Goal: Task Accomplishment & Management: Use online tool/utility

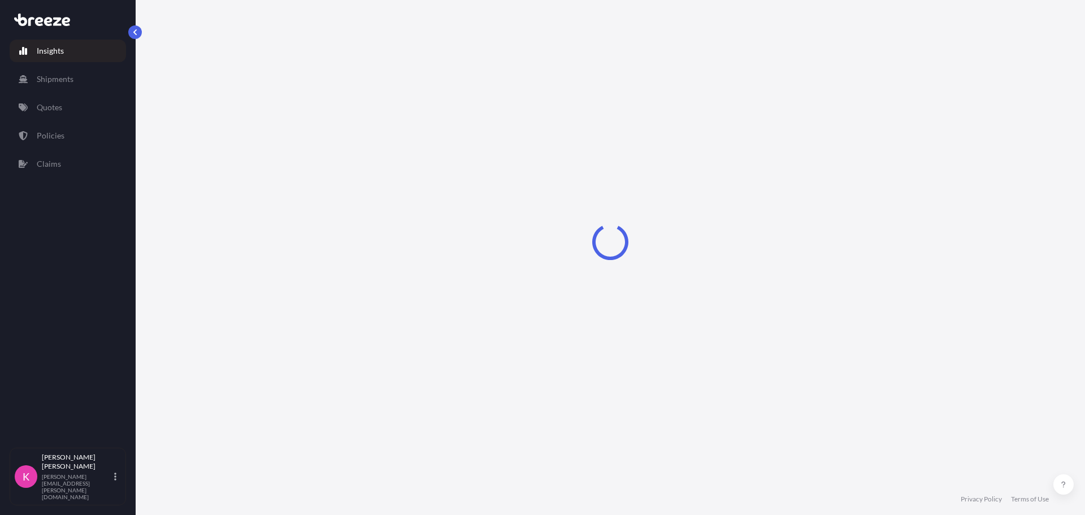
select select "2025"
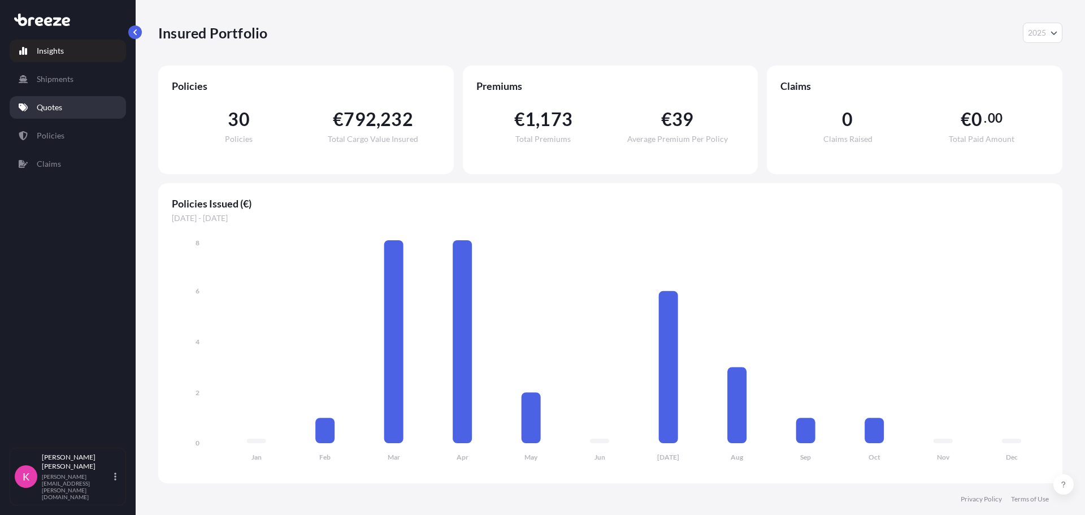
click at [73, 108] on link "Quotes" at bounding box center [68, 107] width 116 height 23
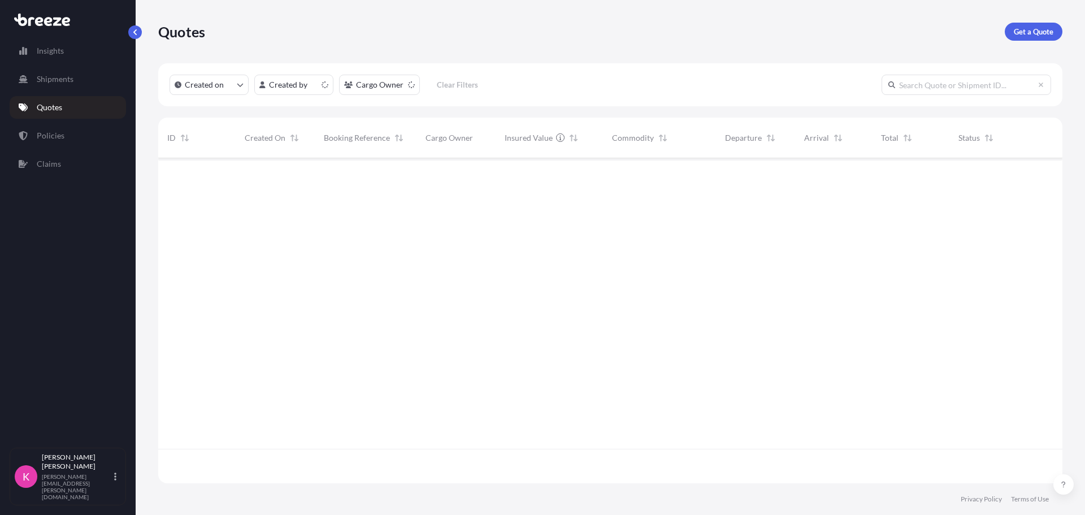
scroll to position [323, 896]
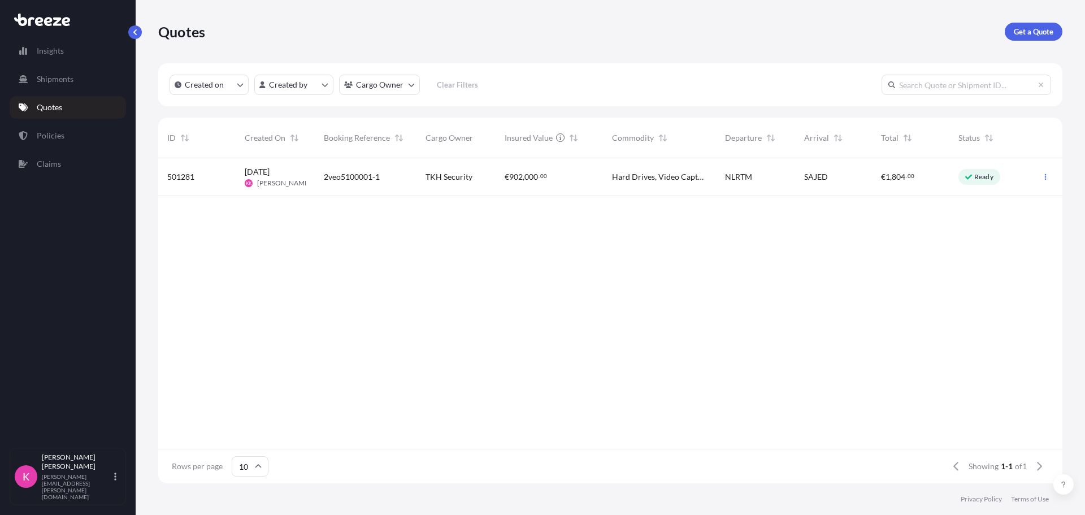
click at [691, 178] on span "Hard Drives, Video Capture Devices, Video Servers" at bounding box center [659, 176] width 95 height 11
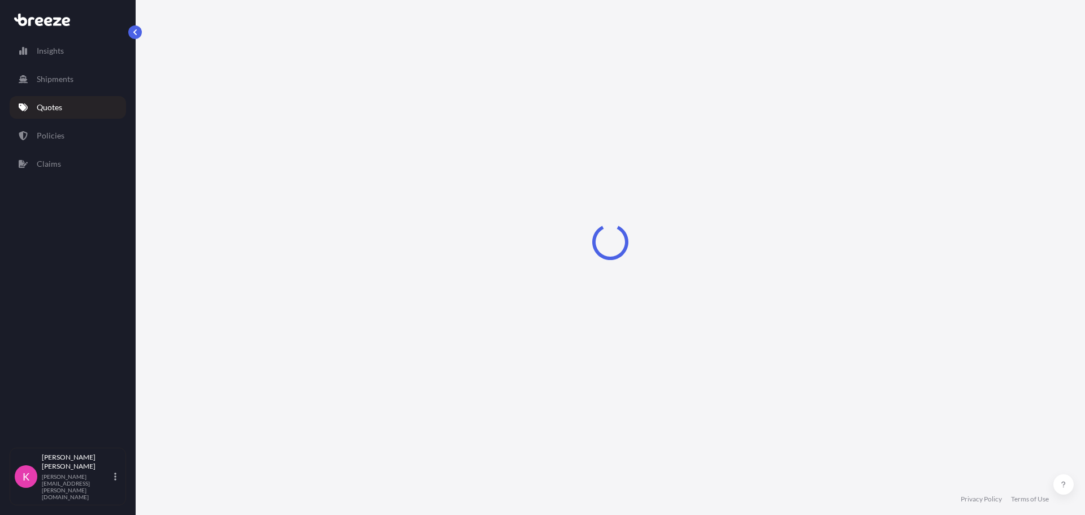
select select "Road"
select select "Sea"
select select "2"
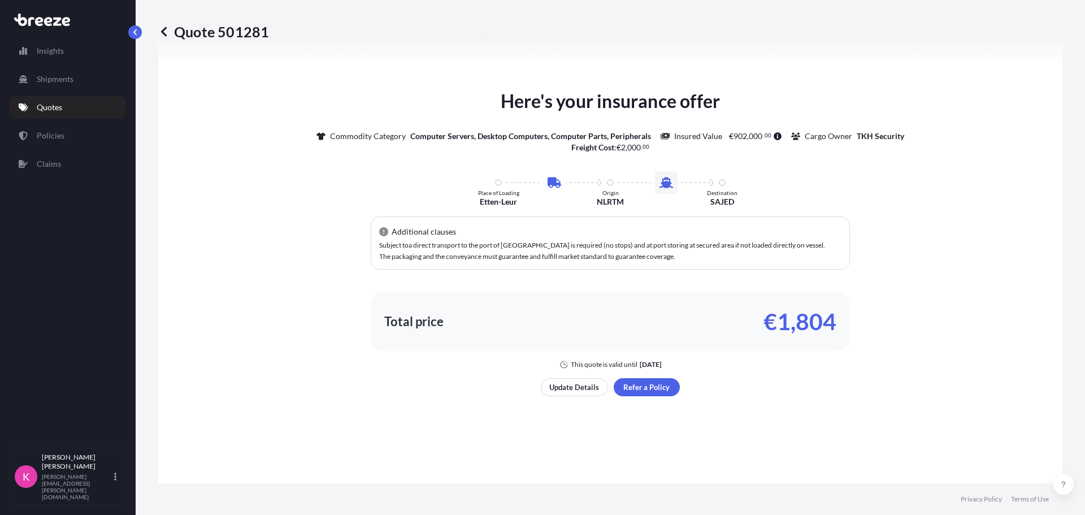
scroll to position [545, 0]
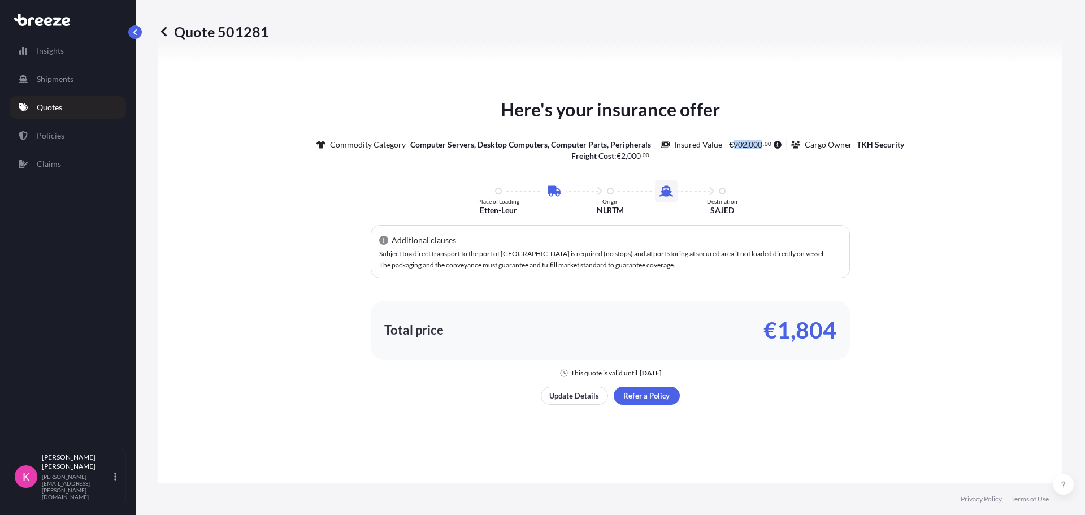
drag, startPoint x: 730, startPoint y: 145, endPoint x: 757, endPoint y: 145, distance: 26.6
click at [757, 145] on span "€ 902 , 000 . 00" at bounding box center [750, 145] width 42 height 8
click at [834, 150] on div "Commodity Category Computer Servers, Desktop Computers, Computer Parts, Periphe…" at bounding box center [610, 142] width 588 height 38
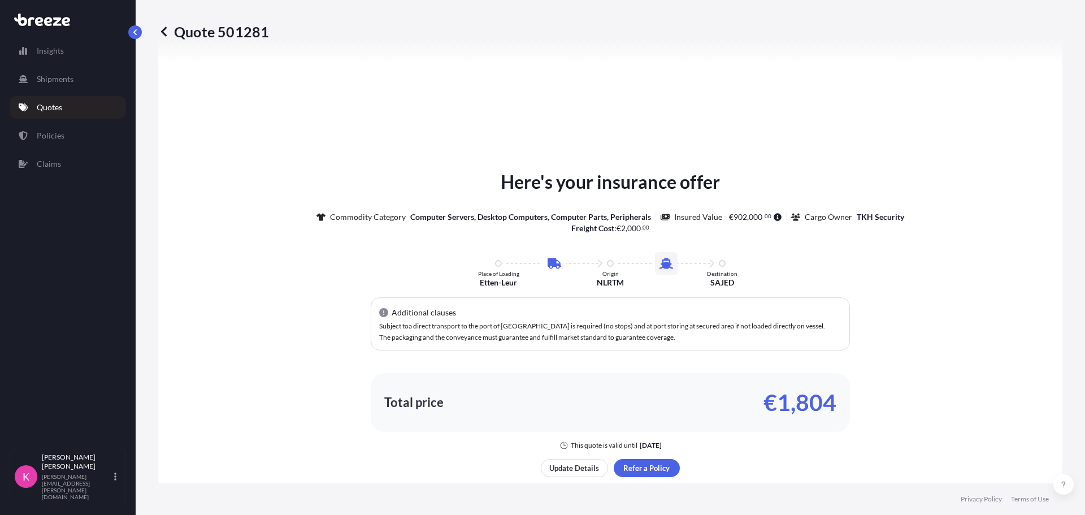
scroll to position [489, 0]
